Goal: Information Seeking & Learning: Learn about a topic

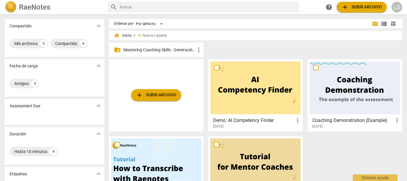
click at [156, 47] on p "Mastering Coaching Skills - Generación 31" at bounding box center [159, 50] width 72 height 6
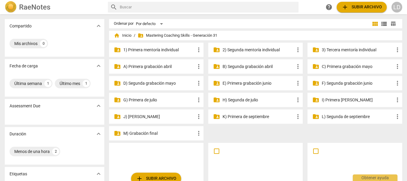
click at [150, 98] on p "G) Primera de julio" at bounding box center [159, 100] width 72 height 6
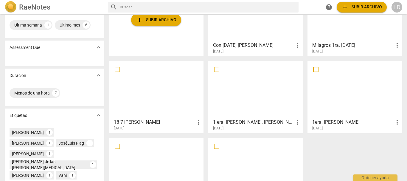
scroll to position [60, 0]
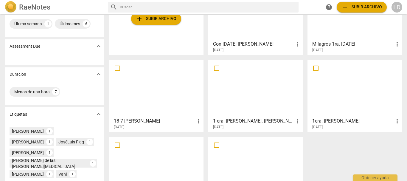
click at [135, 120] on h3 "18 7 [PERSON_NAME]" at bounding box center [154, 120] width 81 height 7
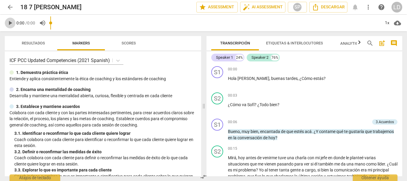
click at [10, 21] on span "play_arrow" at bounding box center [10, 22] width 7 height 7
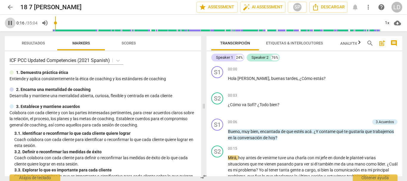
click at [10, 23] on span "pause" at bounding box center [10, 22] width 7 height 7
type input "16"
click at [354, 121] on p "Add competency" at bounding box center [356, 122] width 28 height 5
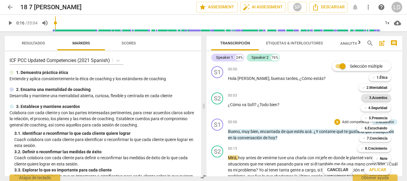
click at [372, 100] on b "3.Acuerdos" at bounding box center [378, 97] width 18 height 7
click at [381, 171] on span "Aplicar" at bounding box center [377, 170] width 17 height 6
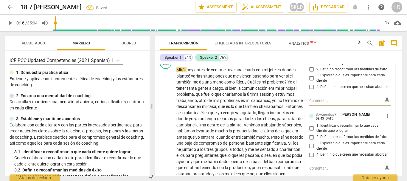
scroll to position [99, 0]
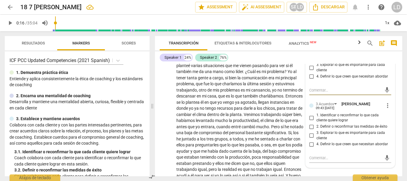
click at [312, 118] on input "1. Identificar o reconfirmar lo que cada cliente quiere lograr" at bounding box center [312, 117] width 10 height 7
checkbox input "true"
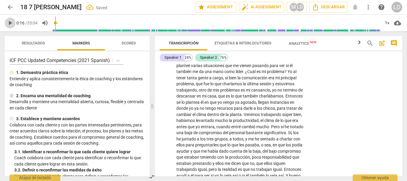
click at [8, 20] on span "play_arrow" at bounding box center [10, 22] width 7 height 7
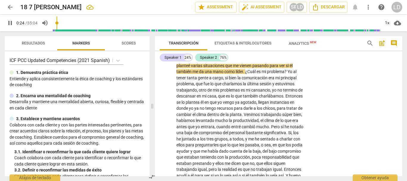
click at [10, 21] on span "pause" at bounding box center [10, 22] width 7 height 7
click at [9, 20] on span "play_arrow" at bounding box center [10, 22] width 7 height 7
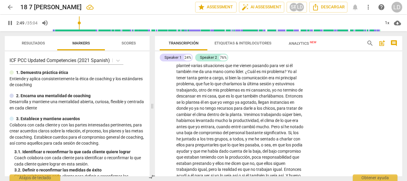
scroll to position [214, 0]
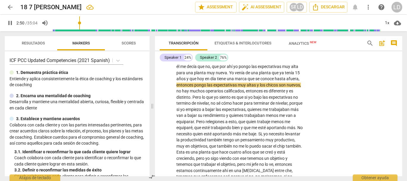
click at [9, 21] on span "pause" at bounding box center [10, 22] width 7 height 7
type input "171"
